Goal: Communication & Community: Answer question/provide support

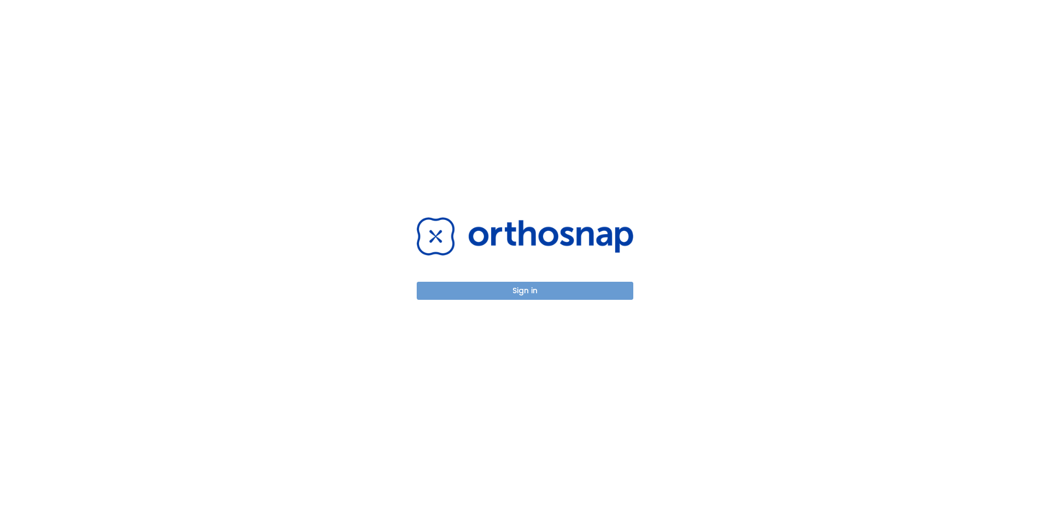
click at [500, 290] on button "Sign in" at bounding box center [525, 291] width 217 height 18
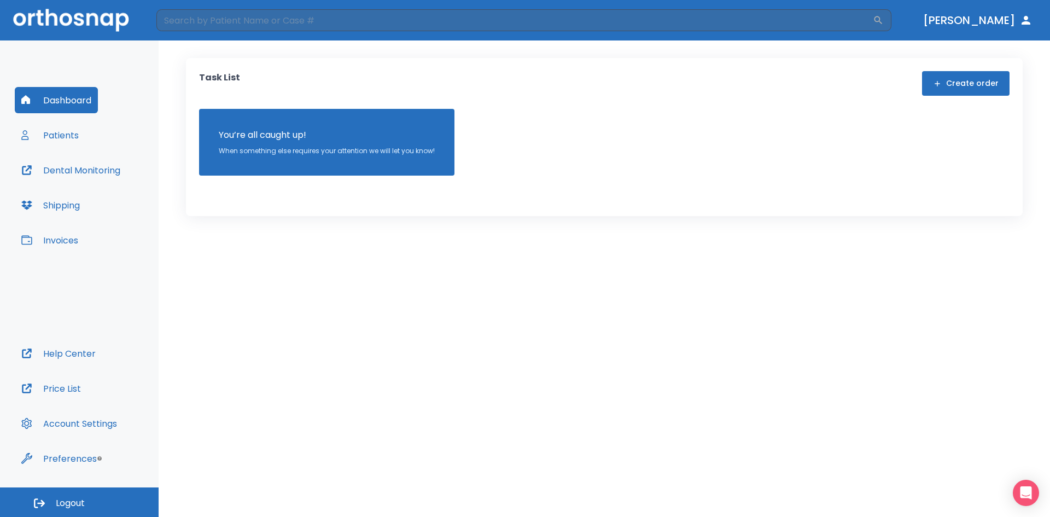
click at [48, 135] on button "Patients" at bounding box center [50, 135] width 71 height 26
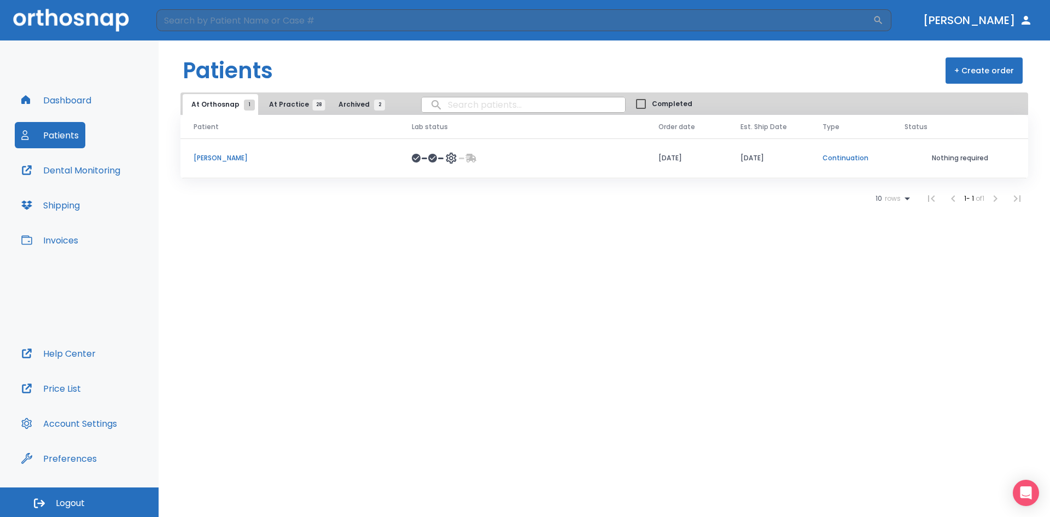
click at [205, 159] on p "[PERSON_NAME]" at bounding box center [290, 158] width 192 height 10
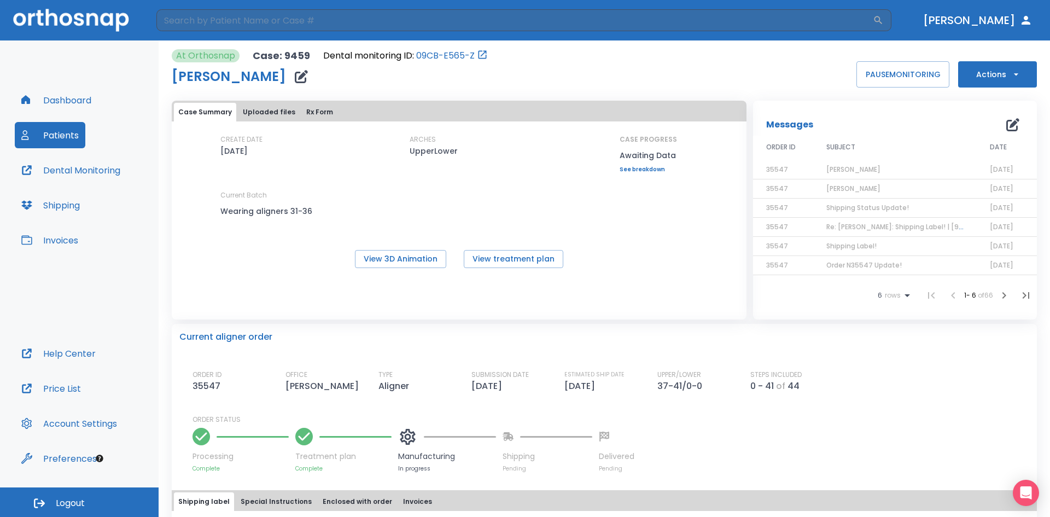
click at [846, 168] on span "[PERSON_NAME]" at bounding box center [854, 169] width 54 height 9
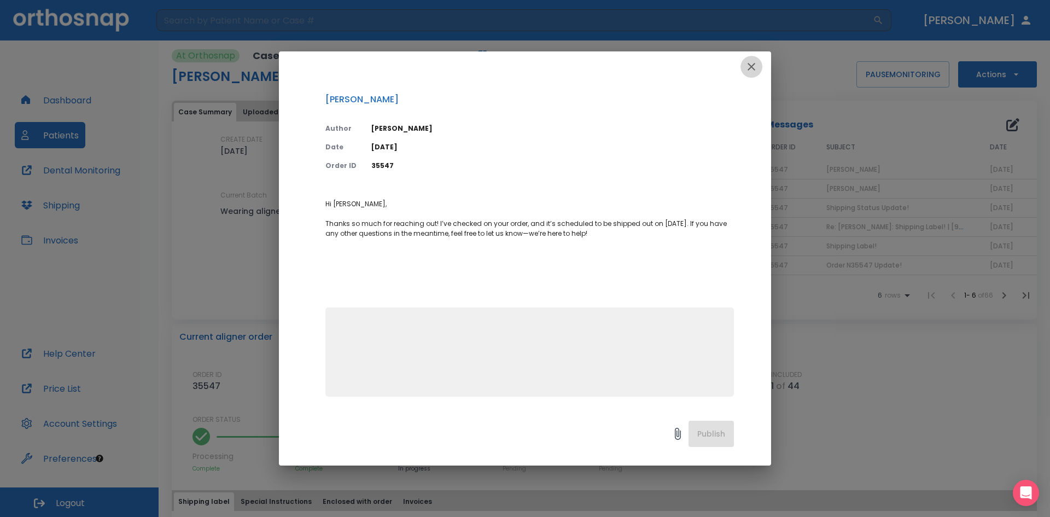
click at [751, 68] on icon "button" at bounding box center [752, 67] width 8 height 8
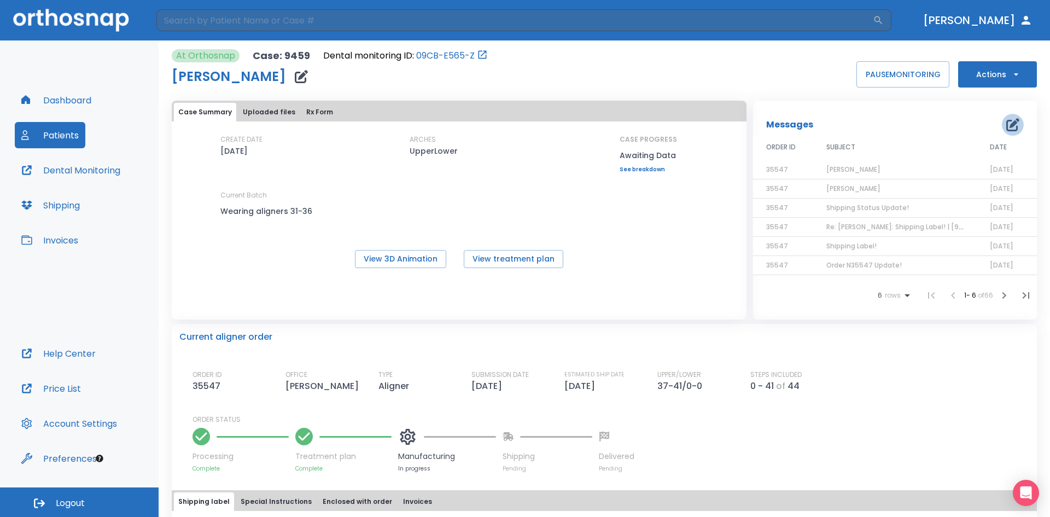
click at [1007, 126] on icon "button" at bounding box center [1013, 124] width 13 height 13
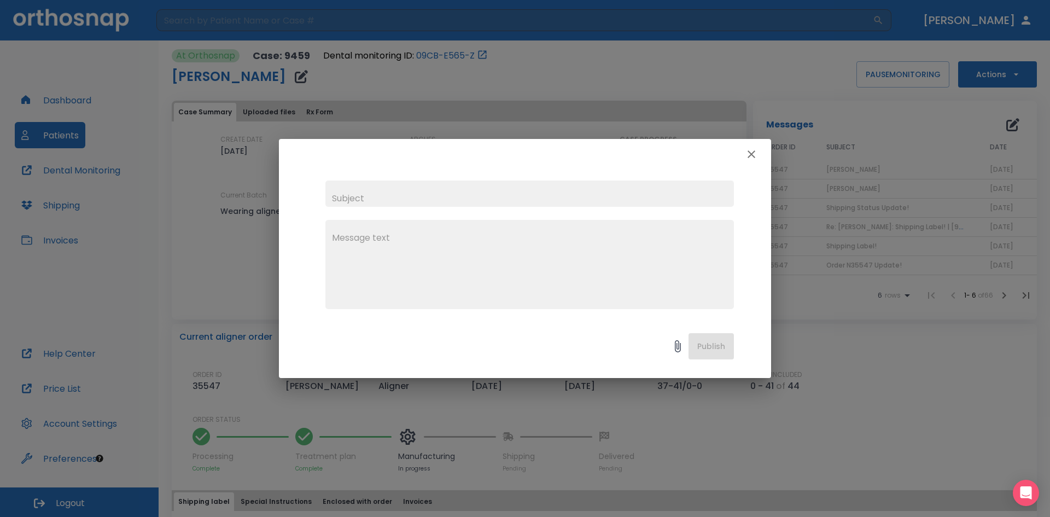
click at [419, 239] on textarea at bounding box center [530, 268] width 396 height 75
click at [462, 237] on textarea "I was told that [PERSON_NAME] next aigners wewre scheduled to be shipped out on…" at bounding box center [530, 268] width 396 height 75
click at [515, 235] on textarea "I was told that [PERSON_NAME] next aligners wewre scheduled to be shipped out o…" at bounding box center [530, 268] width 396 height 75
click at [719, 240] on textarea "I was told that [PERSON_NAME] next aligners were scheduled to be shipped out on…" at bounding box center [530, 268] width 396 height 75
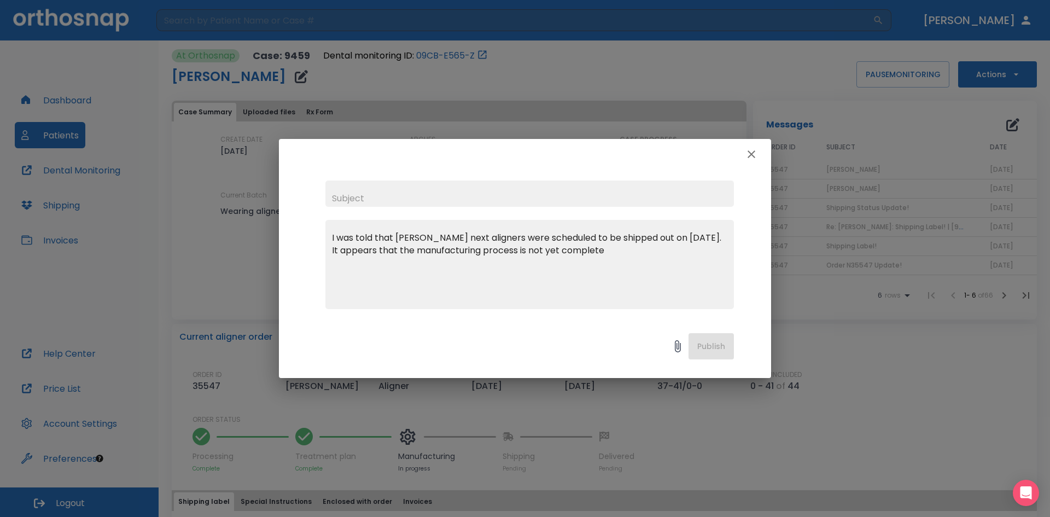
click at [716, 236] on textarea "I was told that [PERSON_NAME] next aligners were scheduled to be shipped out on…" at bounding box center [530, 268] width 396 height 75
click at [660, 251] on textarea "I was told that [PERSON_NAME] next aligners were scheduled to be shipped out on…" at bounding box center [530, 268] width 396 height 75
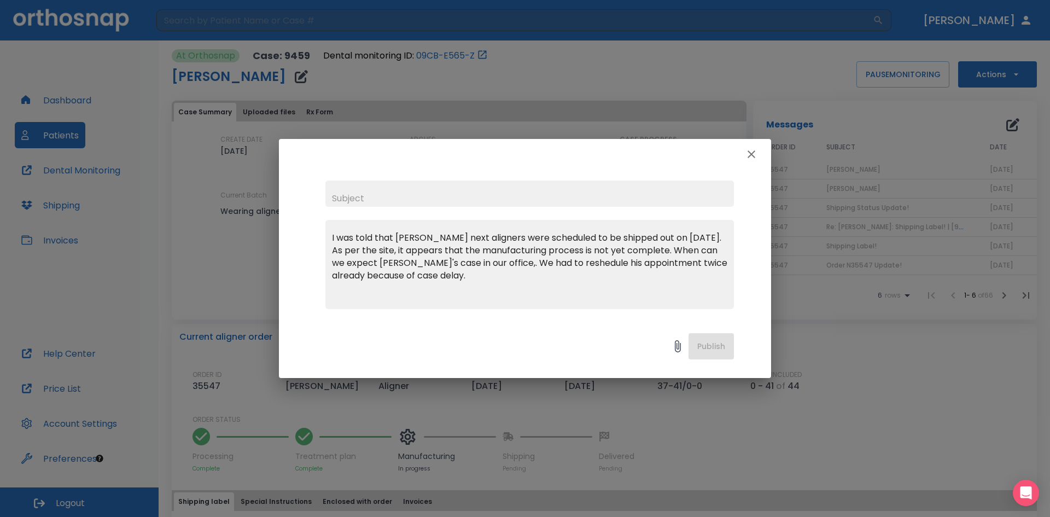
type textarea "I was told that [PERSON_NAME] next aligners were scheduled to be shipped out on…"
click at [362, 196] on input "text" at bounding box center [530, 194] width 409 height 26
type input "[PERSON_NAME]"
click at [713, 237] on textarea "I was told that [PERSON_NAME] next aligners were scheduled to be shipped out on…" at bounding box center [530, 268] width 396 height 75
click at [714, 237] on textarea "I was told that [PERSON_NAME] next aligners were scheduled to be shipped out on…" at bounding box center [530, 268] width 396 height 75
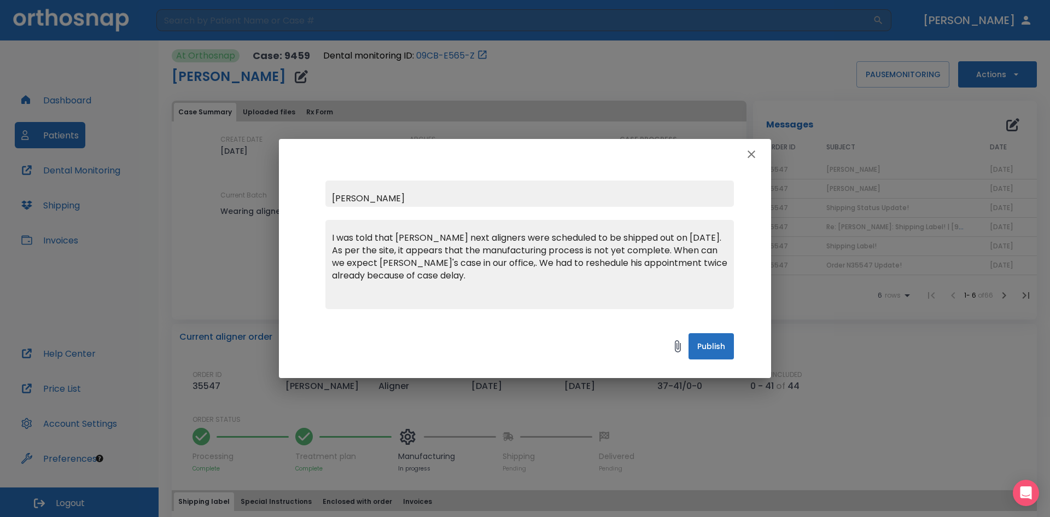
click at [490, 264] on textarea "I was told that [PERSON_NAME] next aligners were scheduled to be shipped out on…" at bounding box center [530, 268] width 396 height 75
click at [556, 263] on textarea "I was told that [PERSON_NAME] next aligners were scheduled to be shipped out on…" at bounding box center [530, 268] width 396 height 75
click at [385, 276] on textarea "I was told that [PERSON_NAME] next aligners were scheduled to be shipped out on…" at bounding box center [530, 268] width 396 height 75
click at [506, 277] on textarea "I was told that [PERSON_NAME] next aligners were scheduled to be shipped out on…" at bounding box center [530, 268] width 396 height 75
click at [375, 237] on textarea "I was told that [PERSON_NAME] next aligners were scheduled to be shipped out on…" at bounding box center [530, 268] width 396 height 75
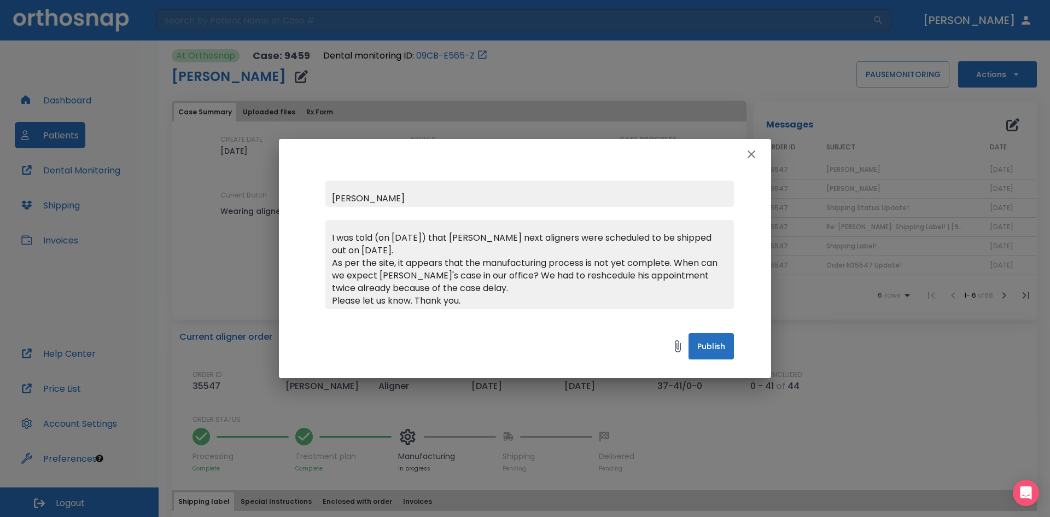
click at [334, 261] on textarea "I was told (on [DATE]) that [PERSON_NAME] next aligners were scheduled to be sh…" at bounding box center [530, 268] width 396 height 75
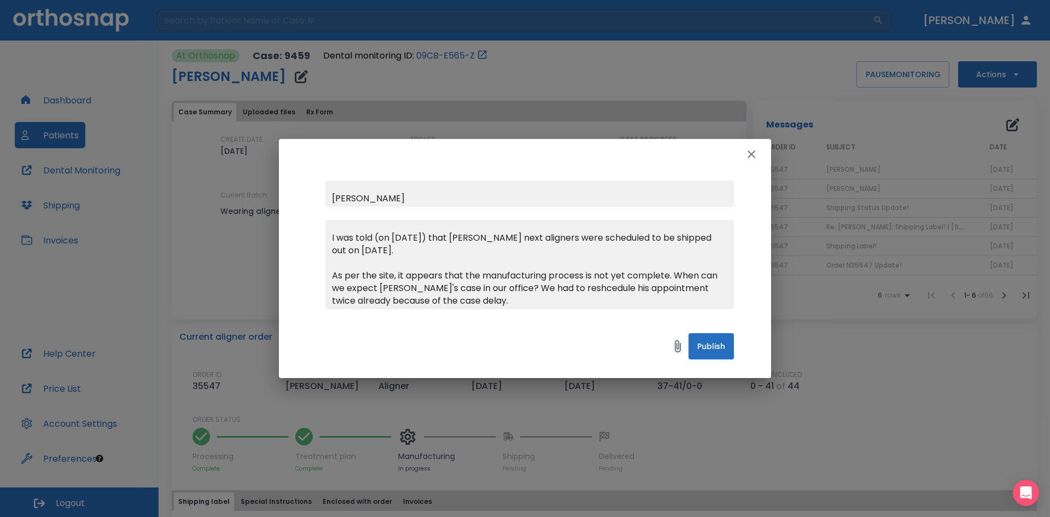
scroll to position [13, 0]
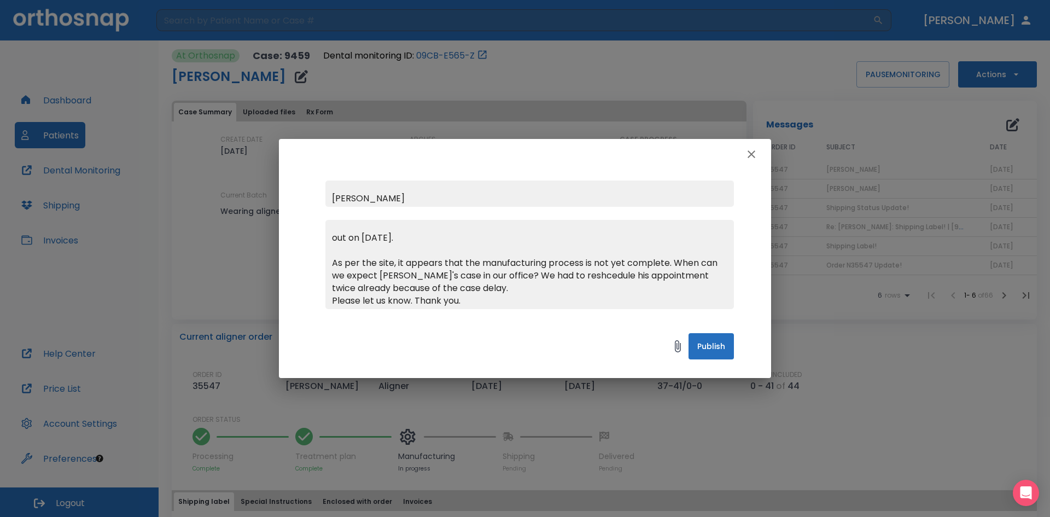
click at [333, 300] on textarea "I was told (on [DATE]) that [PERSON_NAME] next aligners were scheduled to be sh…" at bounding box center [530, 268] width 396 height 75
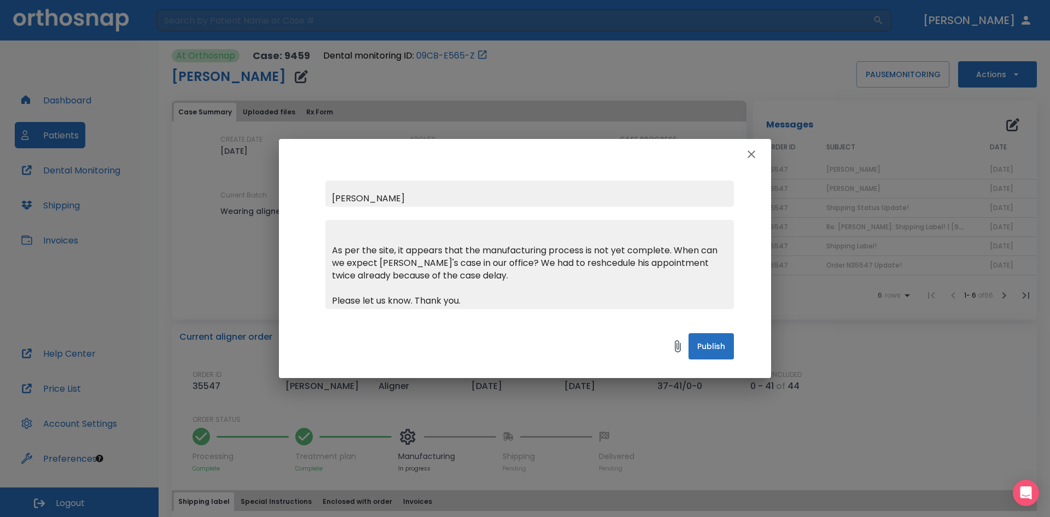
click at [514, 304] on textarea "I was told (on [DATE]) that [PERSON_NAME] next aligners were scheduled to be sh…" at bounding box center [530, 268] width 396 height 75
click at [415, 299] on textarea "I was told (on [DATE]) that [PERSON_NAME] next aligners were scheduled to be sh…" at bounding box center [530, 268] width 396 height 75
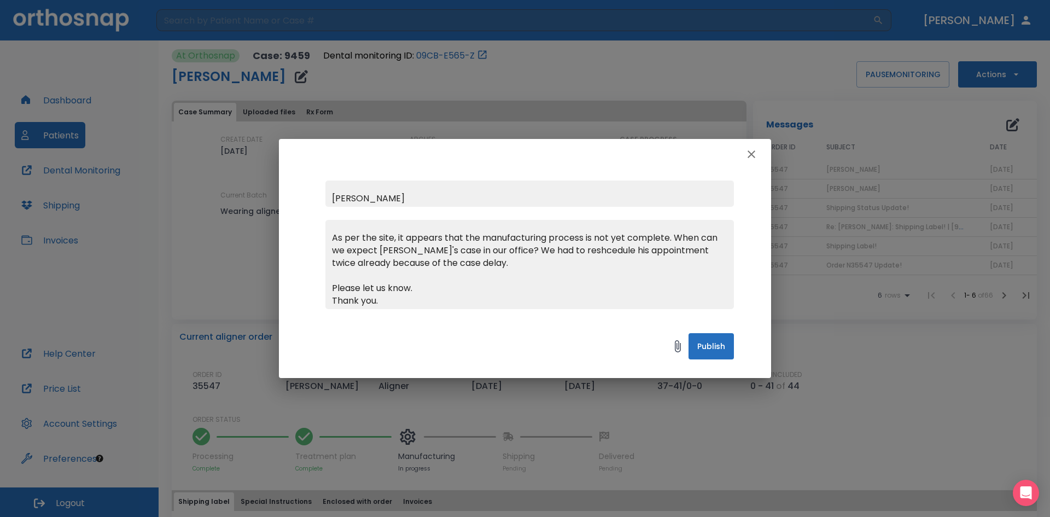
click at [434, 304] on textarea "I was told (on [DATE]) that [PERSON_NAME] next aligners were scheduled to be sh…" at bounding box center [530, 268] width 396 height 75
click at [556, 248] on textarea "I was told (on [DATE]) that [PERSON_NAME] next aligners were scheduled to be sh…" at bounding box center [530, 268] width 396 height 75
click at [556, 250] on textarea "I was told (on [DATE]) that [PERSON_NAME] next aligners were scheduled to be sh…" at bounding box center [530, 268] width 396 height 75
type textarea "I was told (on [DATE]) that [PERSON_NAME] next aligners were scheduled to be sh…"
click at [712, 343] on button "Publish" at bounding box center [711, 346] width 45 height 26
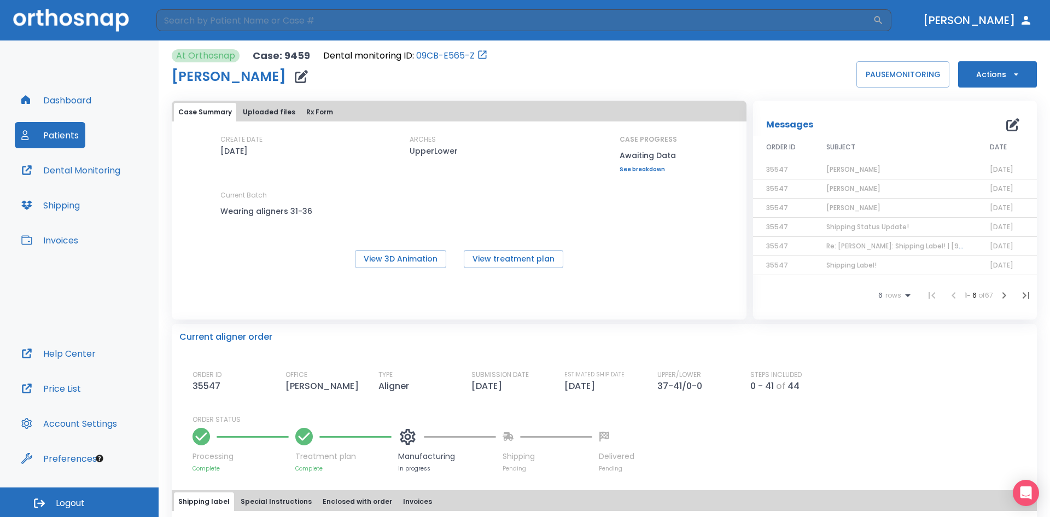
scroll to position [0, 0]
click at [843, 188] on span "[PERSON_NAME]" at bounding box center [854, 188] width 54 height 9
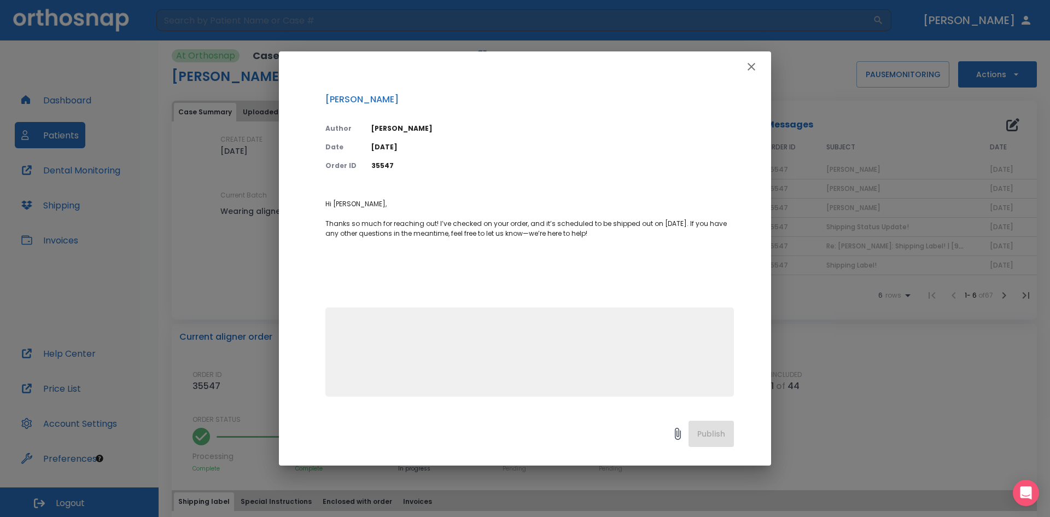
click at [750, 61] on icon "button" at bounding box center [751, 66] width 13 height 13
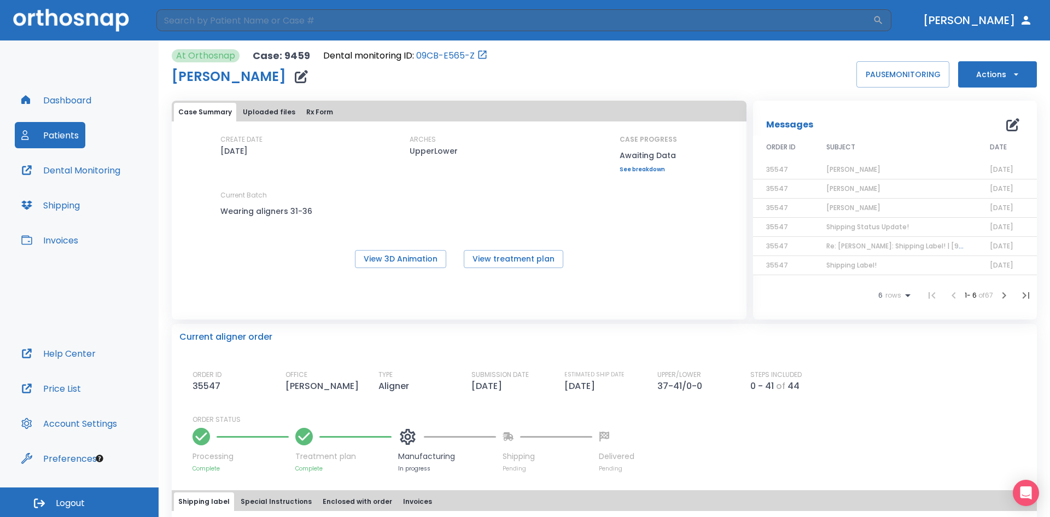
click at [1001, 71] on button "Actions" at bounding box center [997, 74] width 79 height 26
click at [823, 70] on div at bounding box center [525, 258] width 1050 height 517
click at [840, 173] on span "[PERSON_NAME]" at bounding box center [854, 169] width 54 height 9
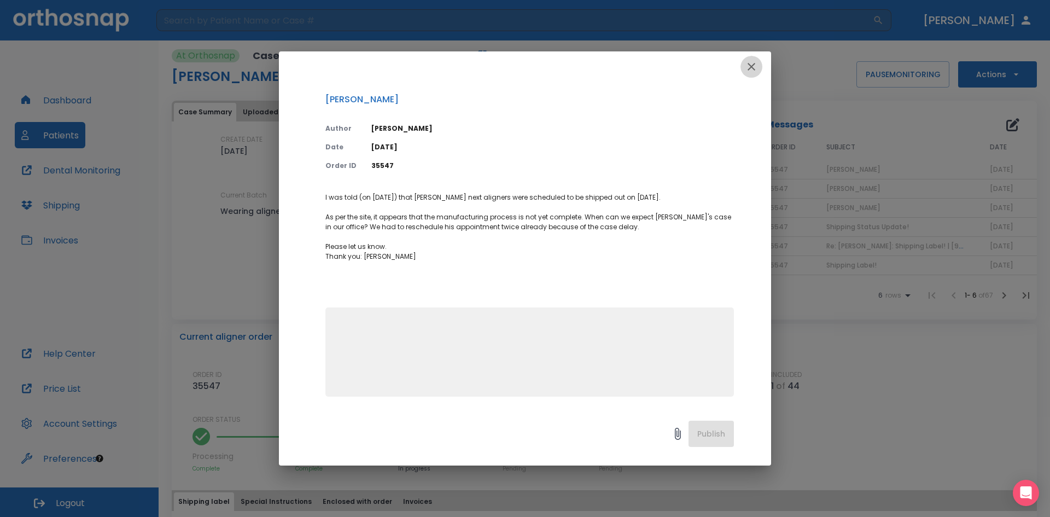
click at [747, 61] on icon "button" at bounding box center [751, 66] width 13 height 13
